Goal: Obtain resource: Download file/media

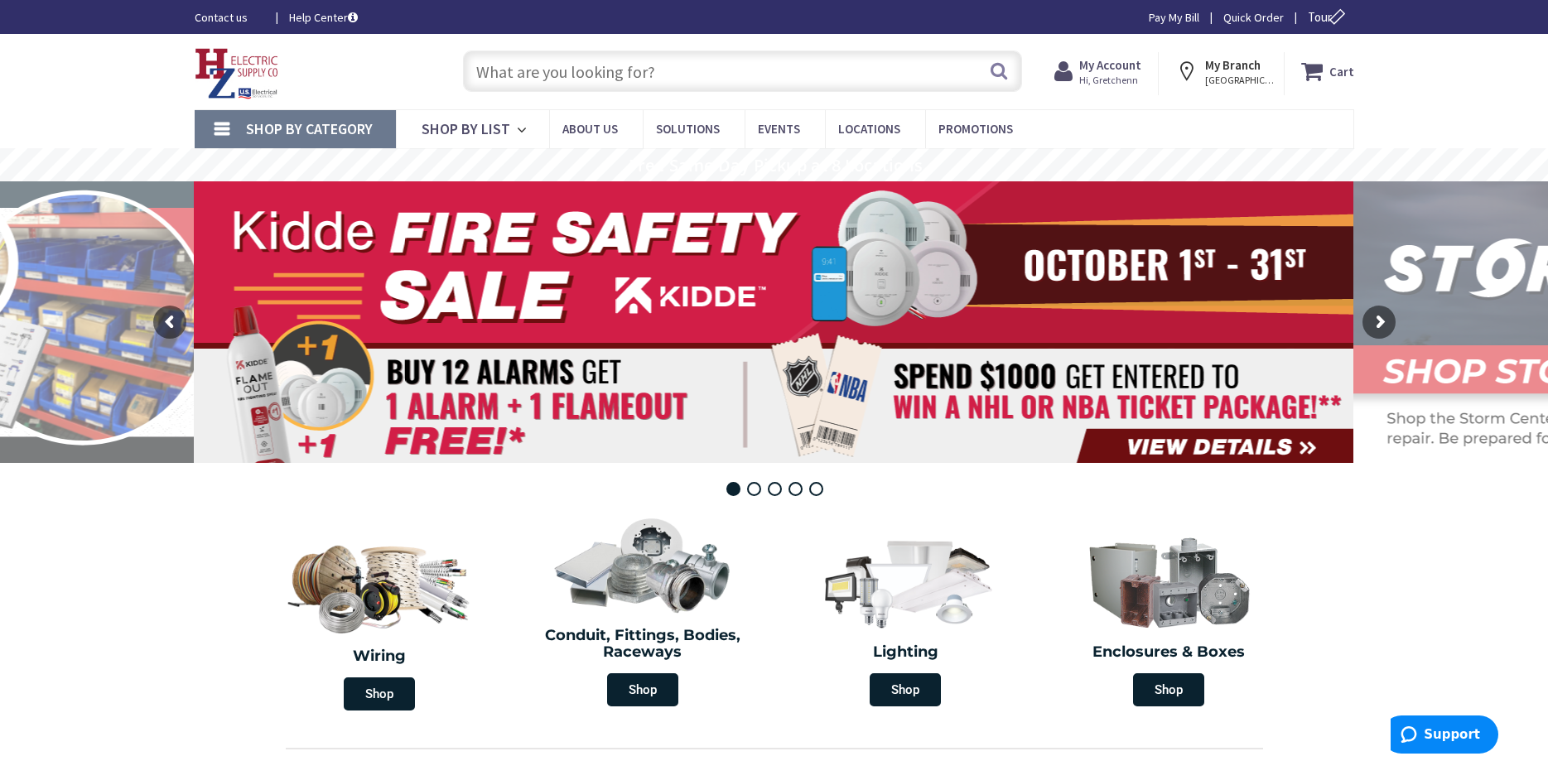
click at [1127, 75] on span "Hi, Gretchenn" at bounding box center [1110, 80] width 62 height 13
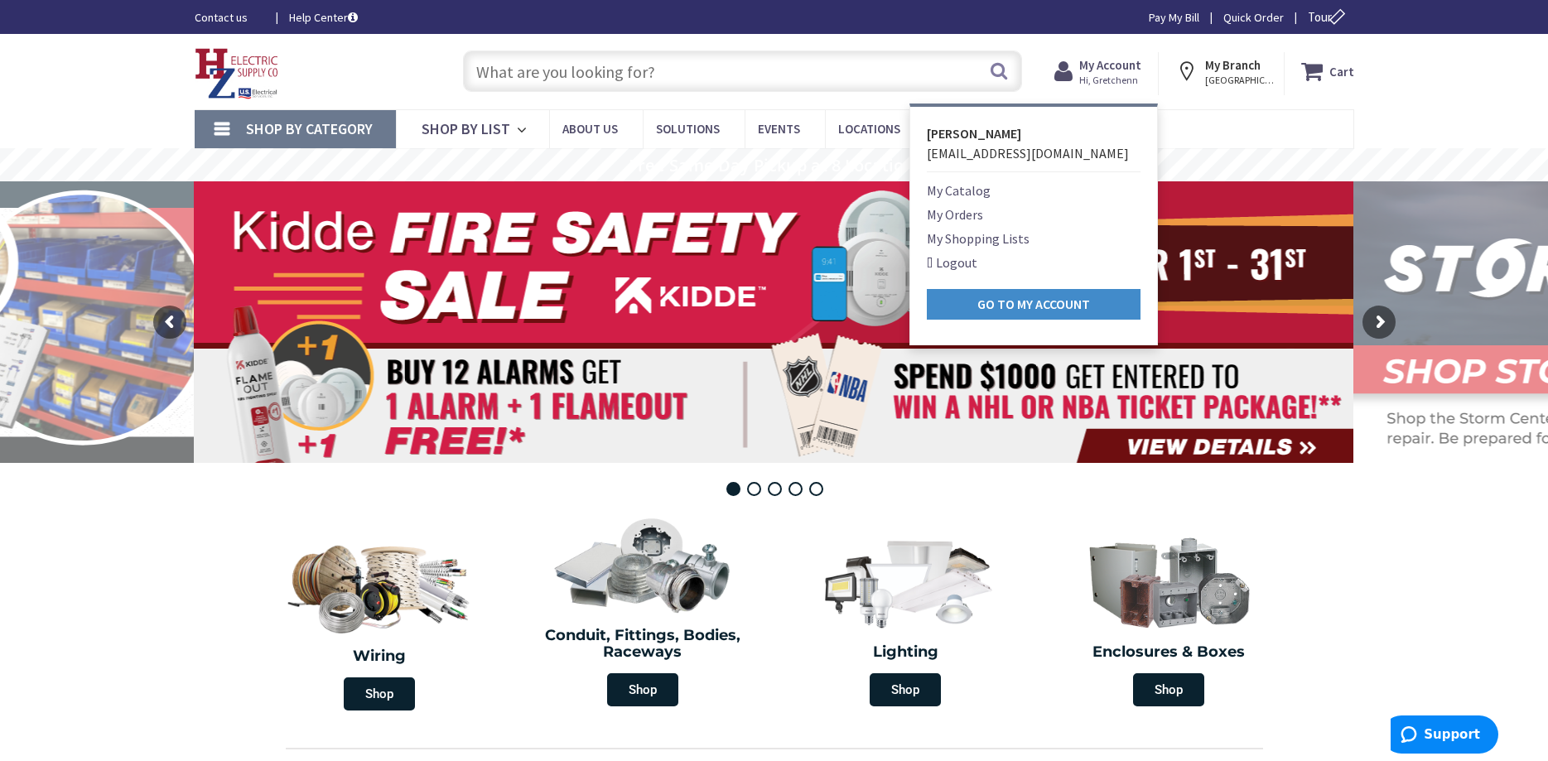
click at [974, 213] on link "My Orders" at bounding box center [955, 215] width 56 height 20
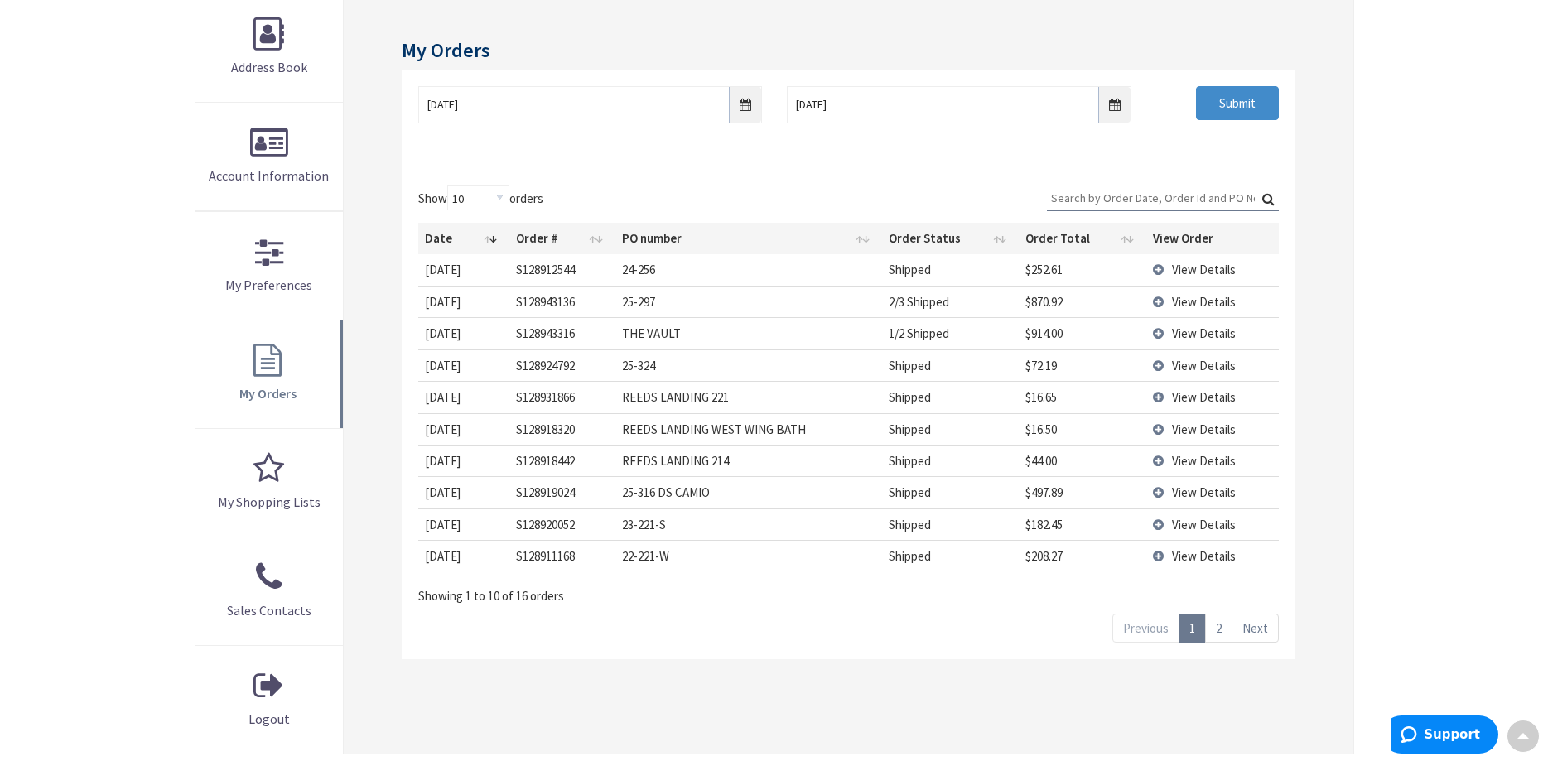
scroll to position [256, 0]
click at [1192, 332] on span "View Details" at bounding box center [1204, 331] width 64 height 16
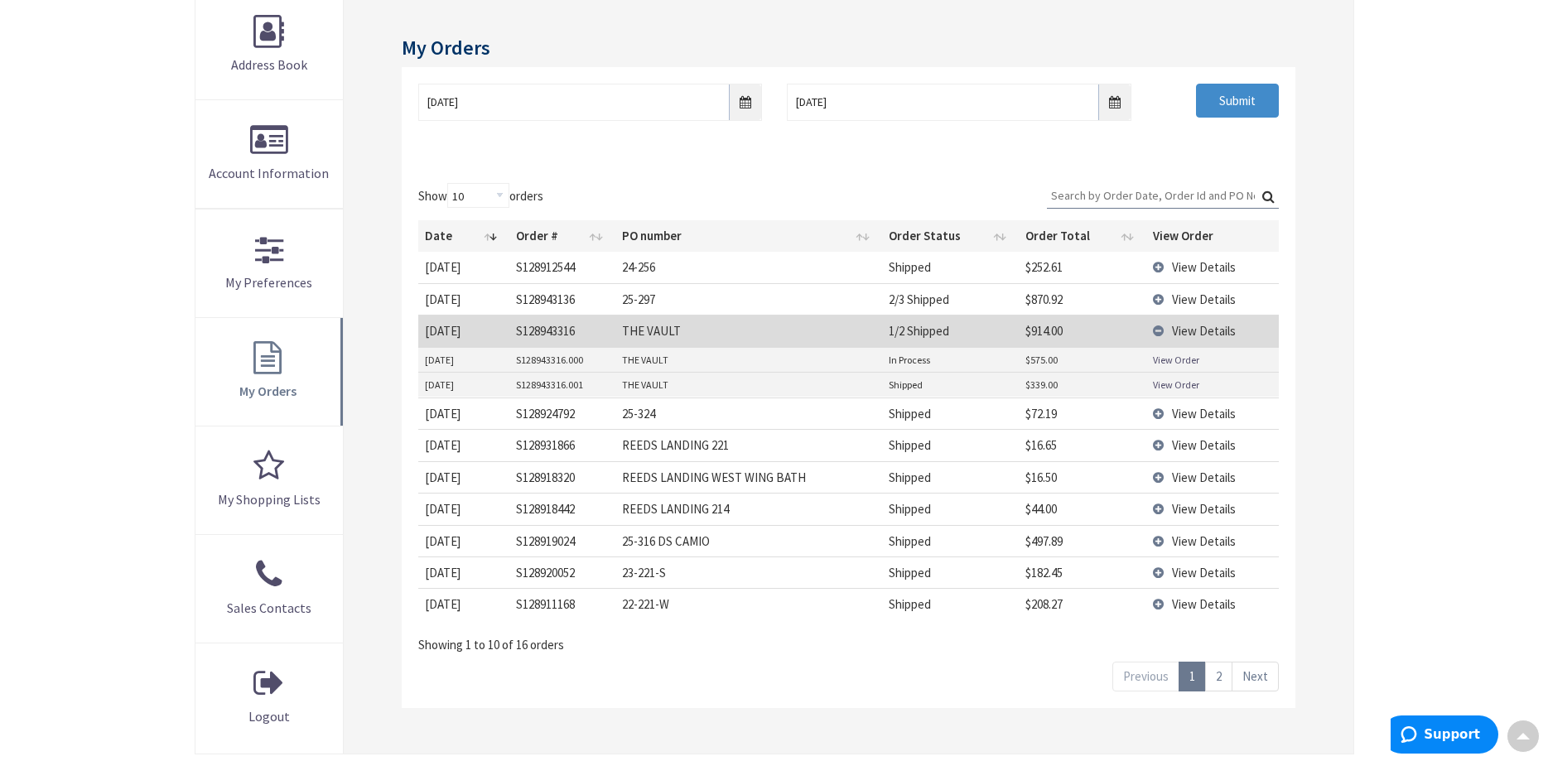
click at [1187, 359] on link "View Order" at bounding box center [1176, 360] width 46 height 14
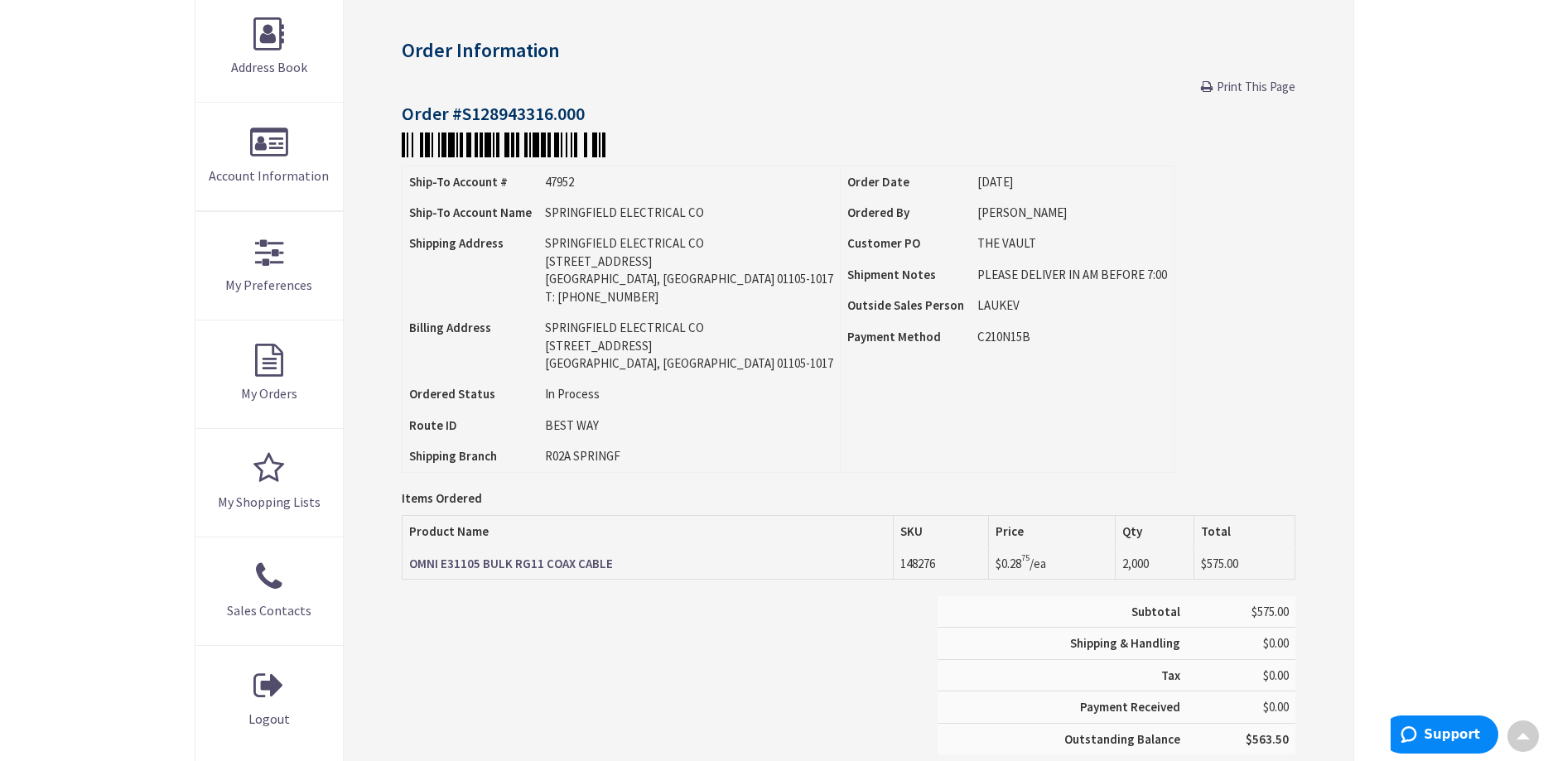
scroll to position [256, 0]
click at [548, 562] on strong "OMNI E31105 BULK RG11 COAX CABLE" at bounding box center [511, 561] width 204 height 16
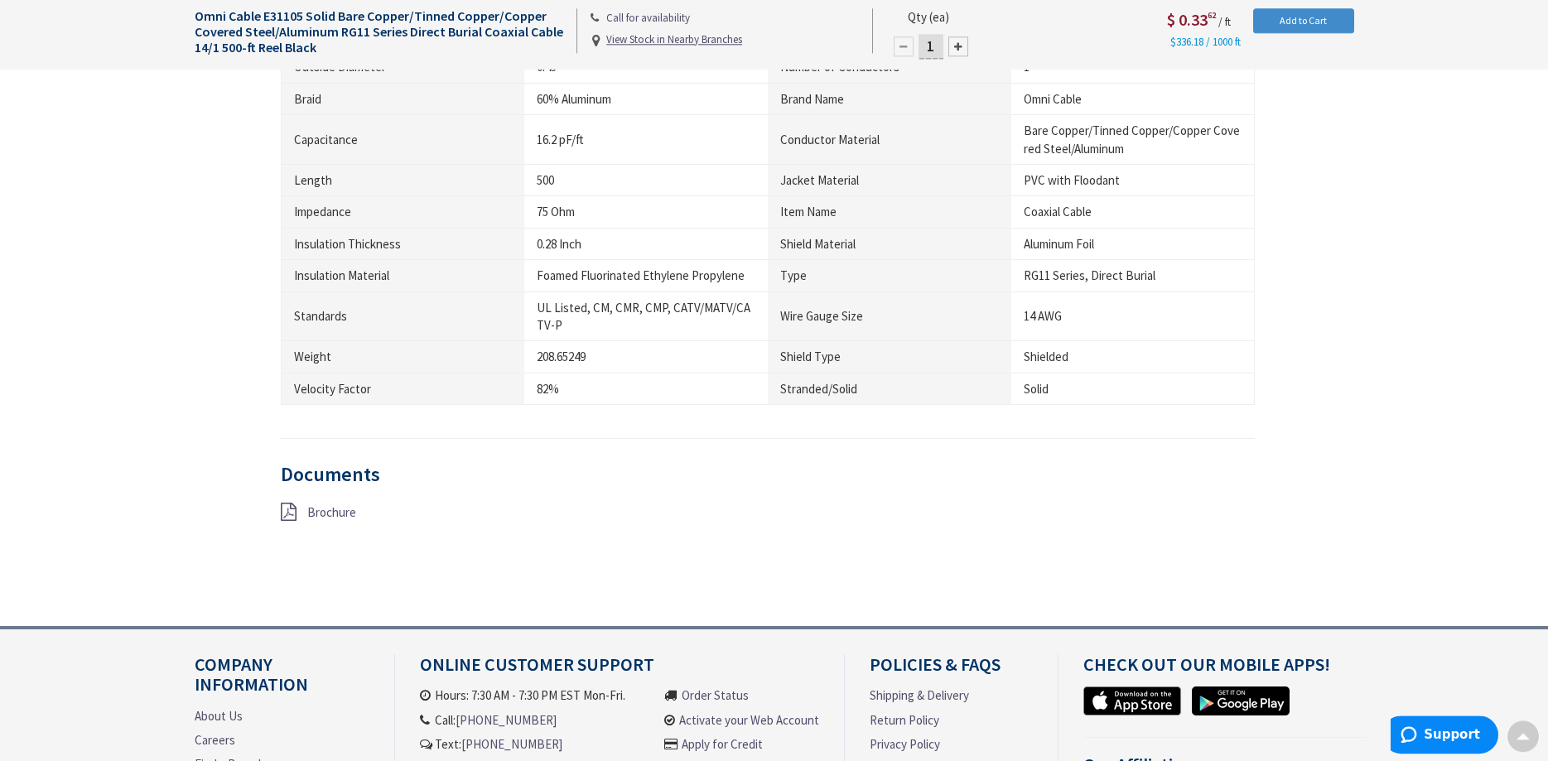
scroll to position [1185, 0]
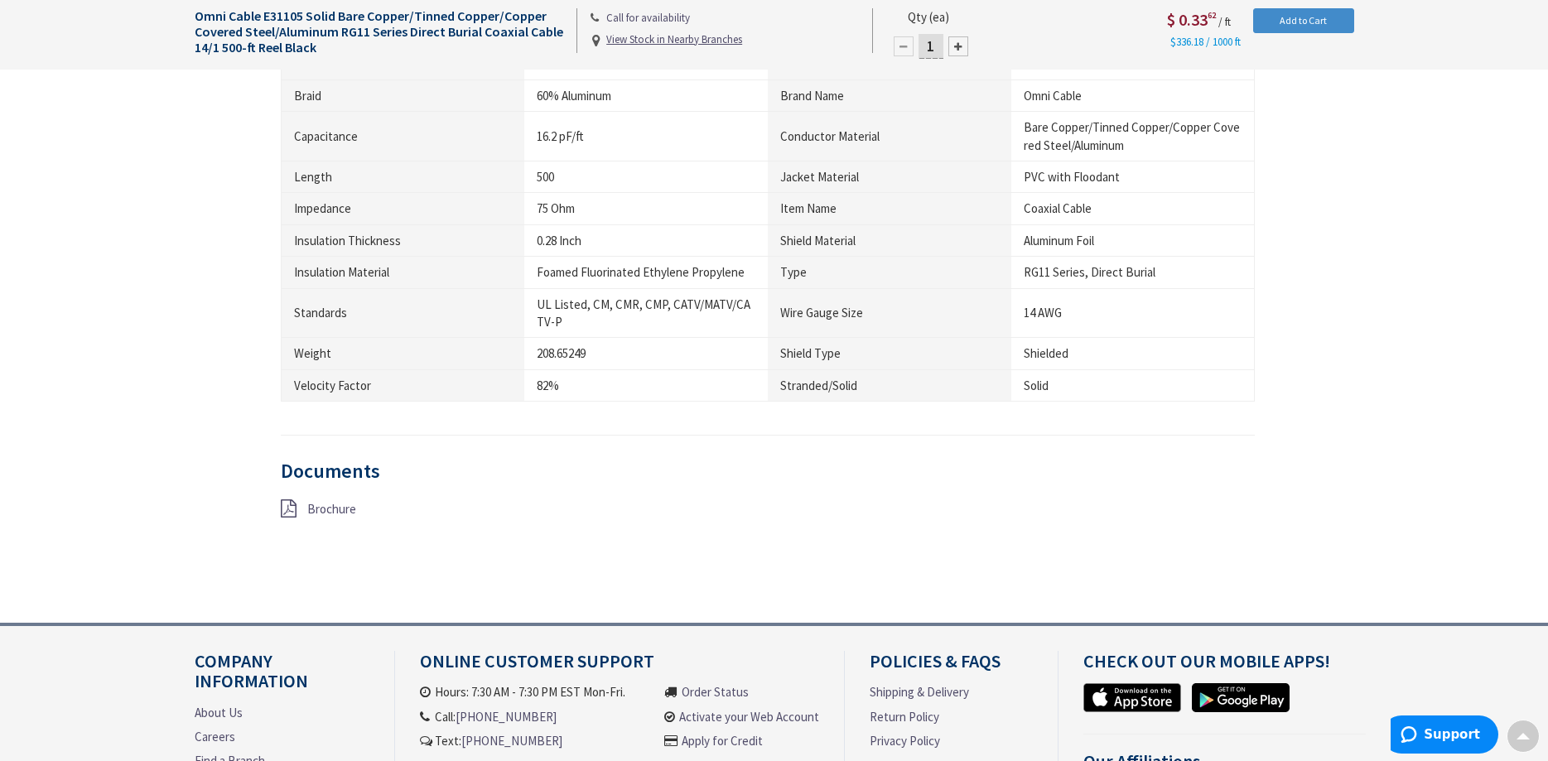
click at [339, 508] on span "Brochure" at bounding box center [331, 509] width 49 height 16
